Goal: Find specific page/section: Find specific page/section

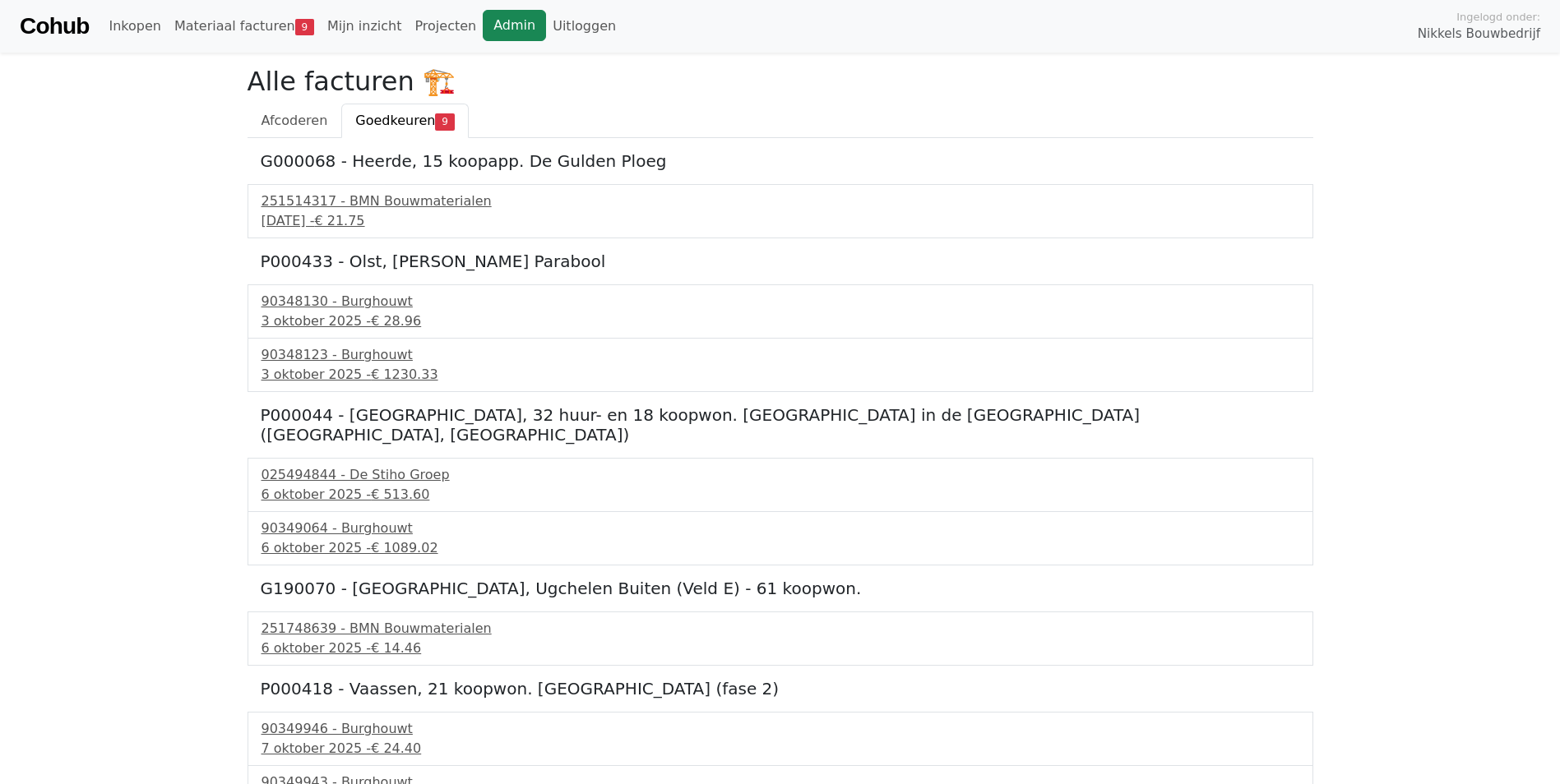
click at [482, 24] on link "Admin" at bounding box center [514, 25] width 63 height 31
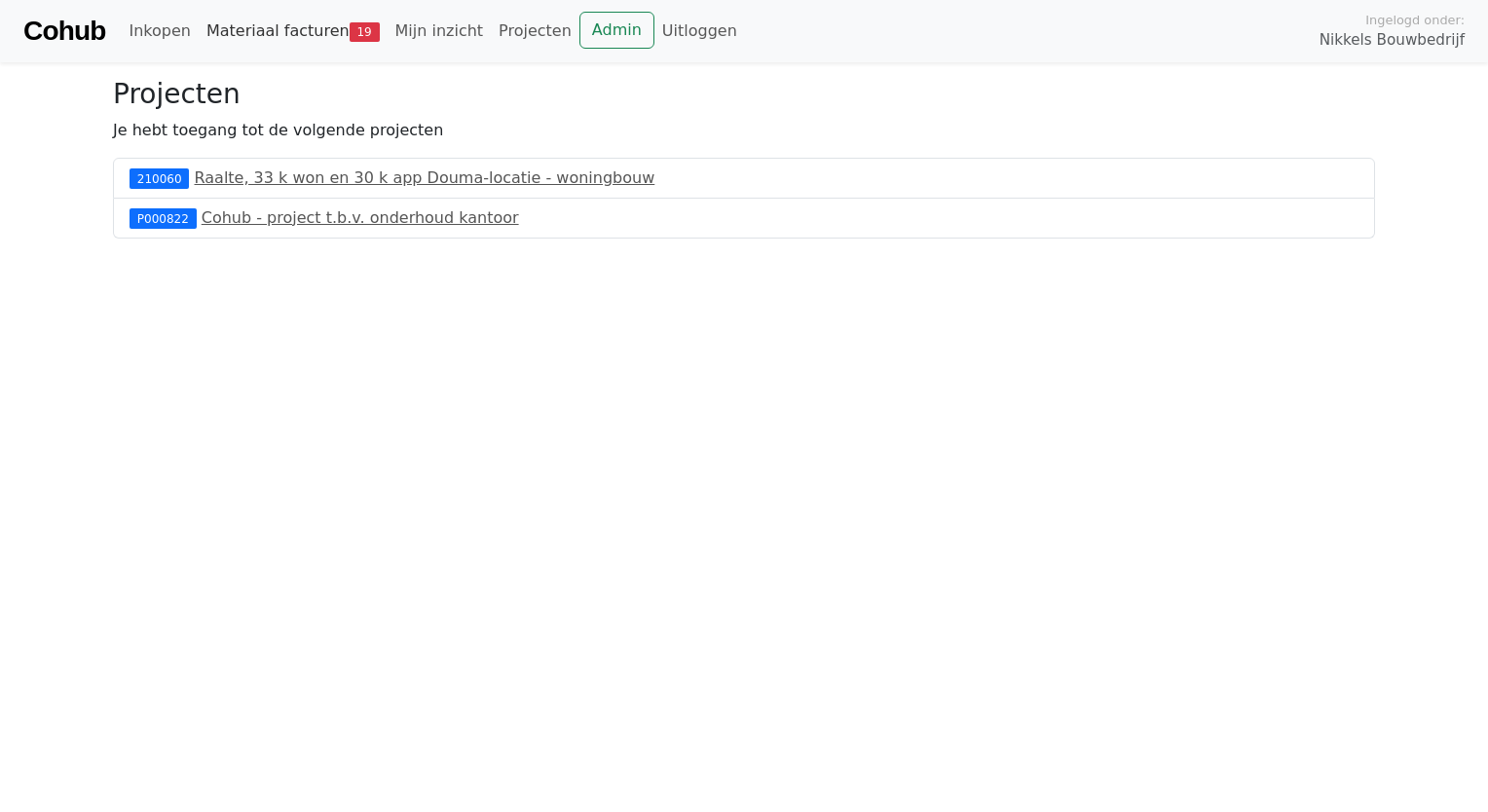
click at [244, 37] on link "Materiaal facturen 19" at bounding box center [292, 31] width 188 height 38
